Goal: Task Accomplishment & Management: Use online tool/utility

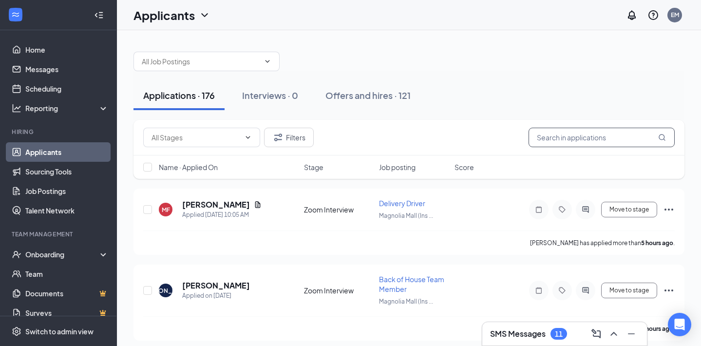
click at [584, 140] on input "text" at bounding box center [602, 137] width 146 height 19
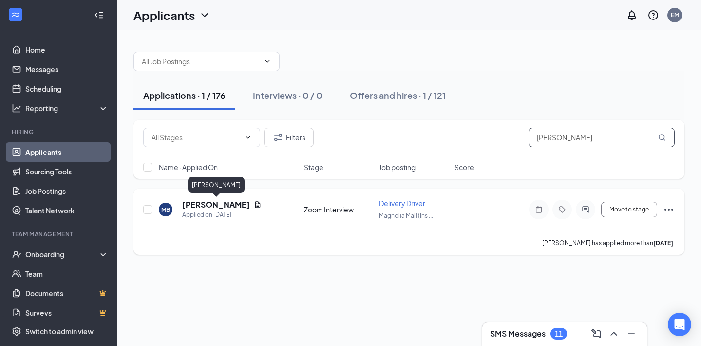
type input "[PERSON_NAME]"
click at [225, 205] on h5 "[PERSON_NAME]" at bounding box center [216, 204] width 68 height 11
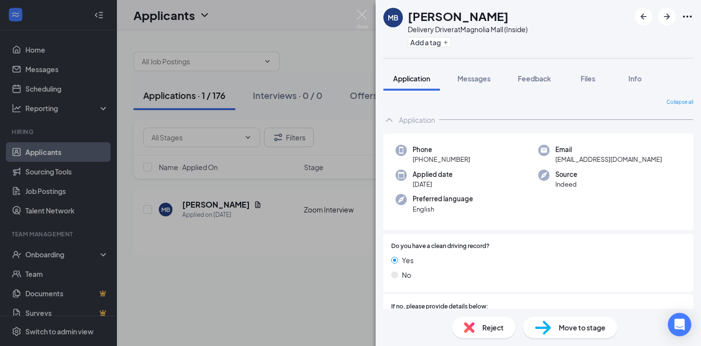
click at [571, 323] on span "Move to stage" at bounding box center [582, 327] width 47 height 11
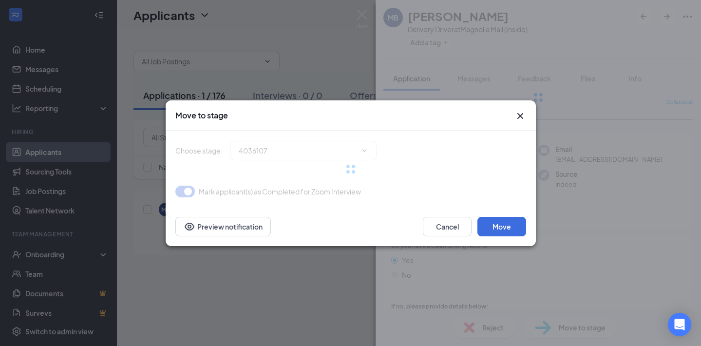
type input "In-Person Interview (next stage)"
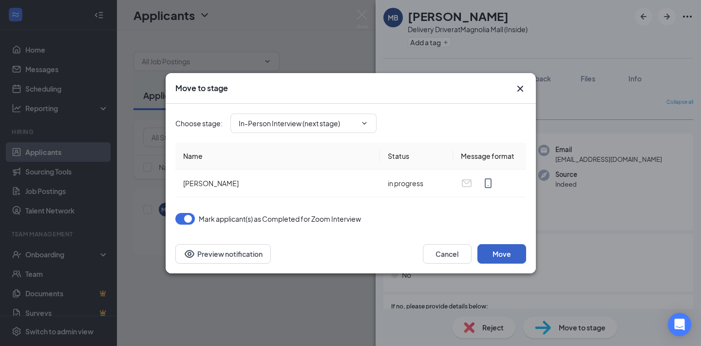
click at [500, 247] on button "Move" at bounding box center [501, 253] width 49 height 19
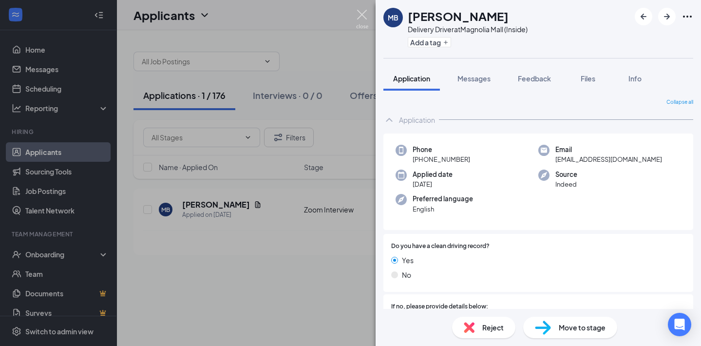
click at [361, 16] on img at bounding box center [362, 19] width 12 height 19
